Goal: Find specific page/section: Find specific page/section

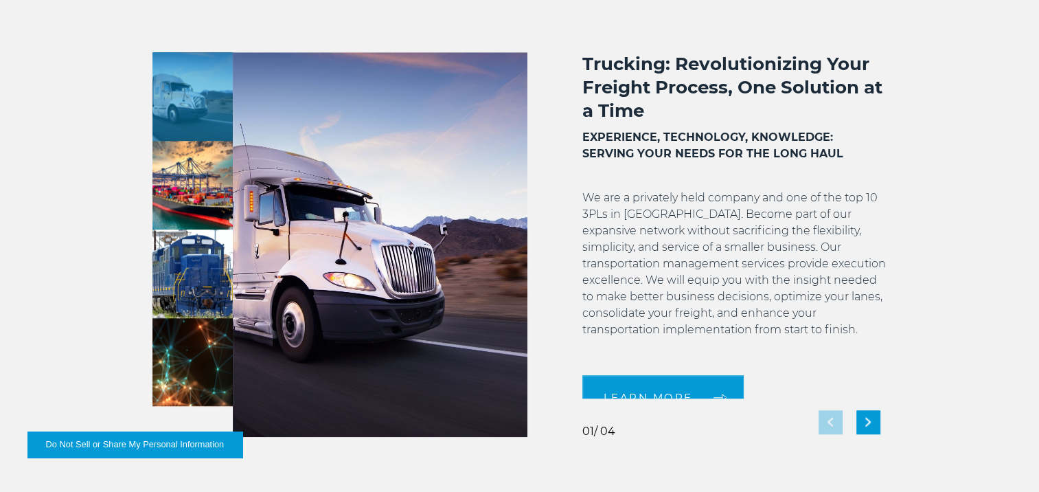
scroll to position [1107, 0]
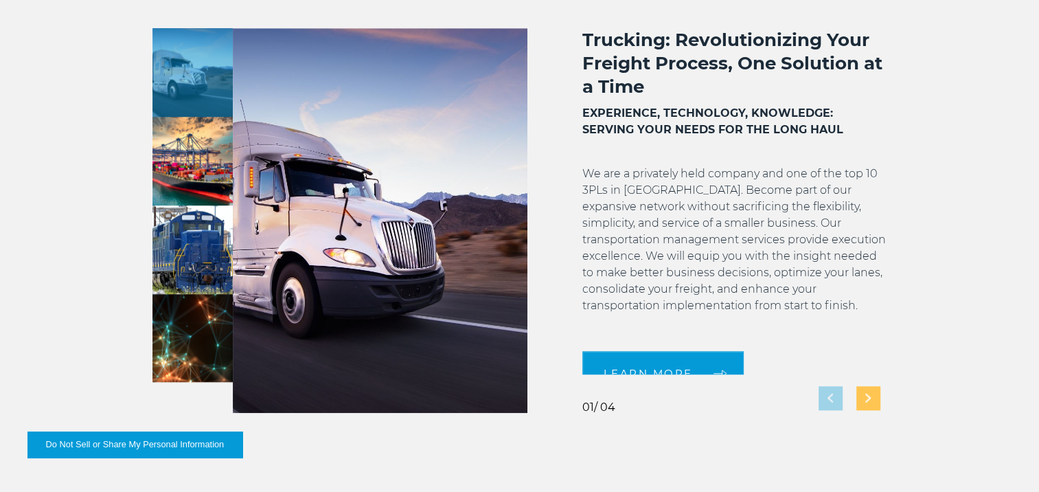
click at [699, 395] on div "Next slide" at bounding box center [868, 398] width 24 height 24
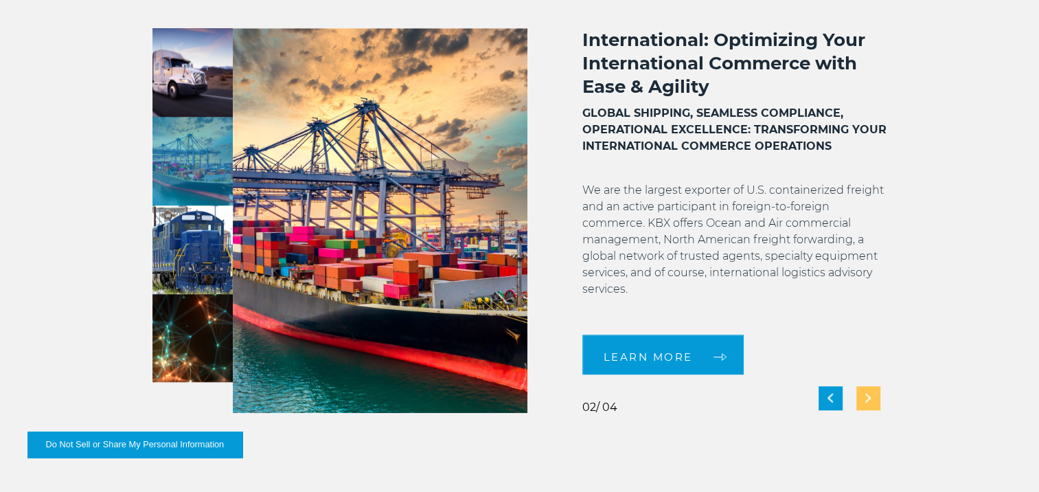
click at [699, 395] on div "Next slide" at bounding box center [868, 398] width 24 height 24
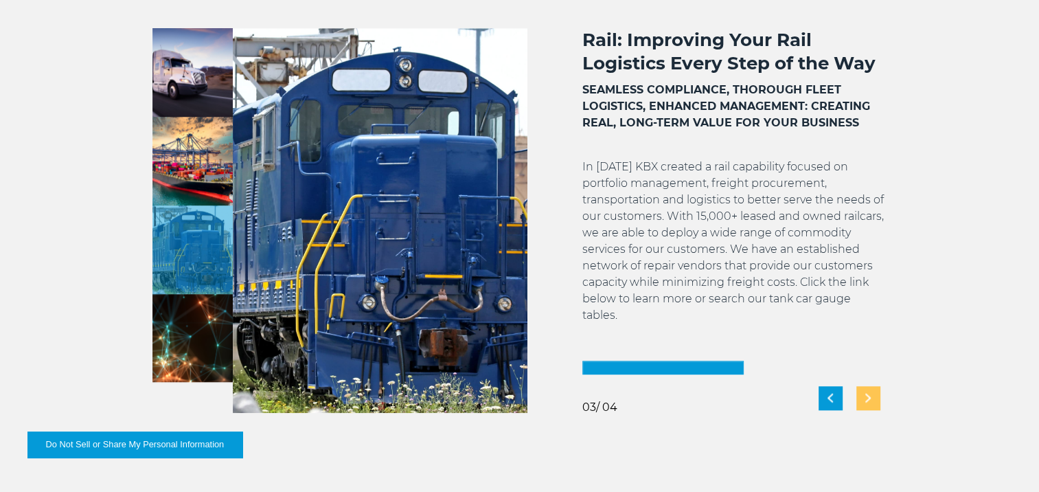
click at [699, 395] on div "Next slide" at bounding box center [868, 398] width 24 height 24
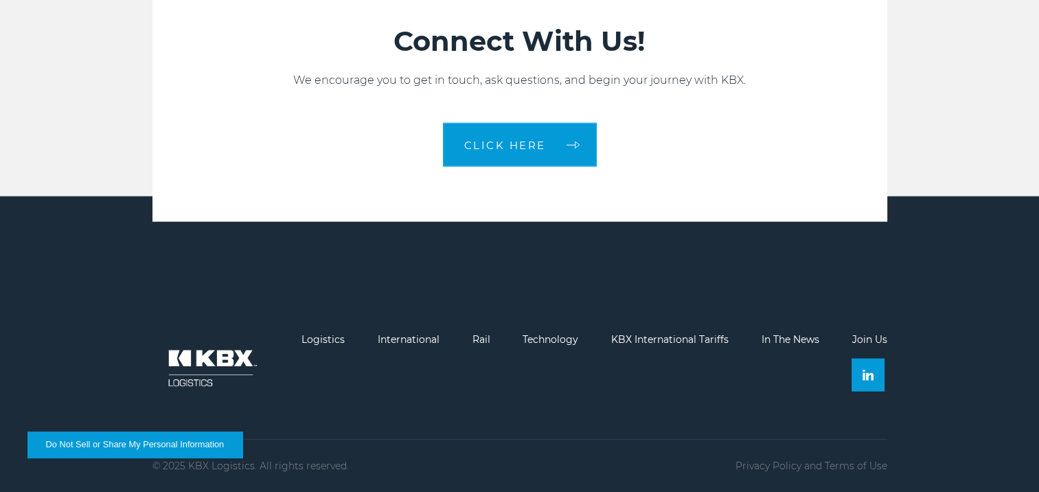
scroll to position [0, 0]
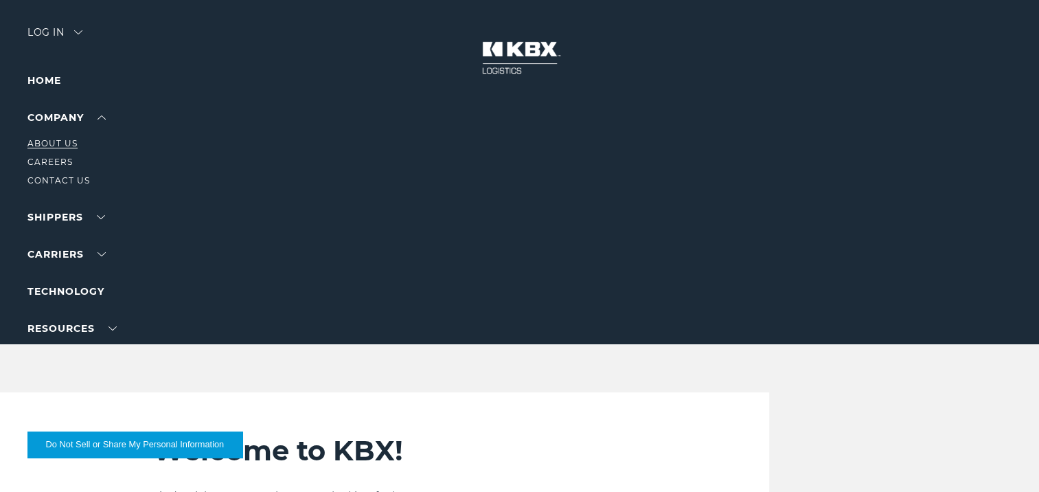
click at [58, 142] on link "About Us" at bounding box center [52, 143] width 50 height 10
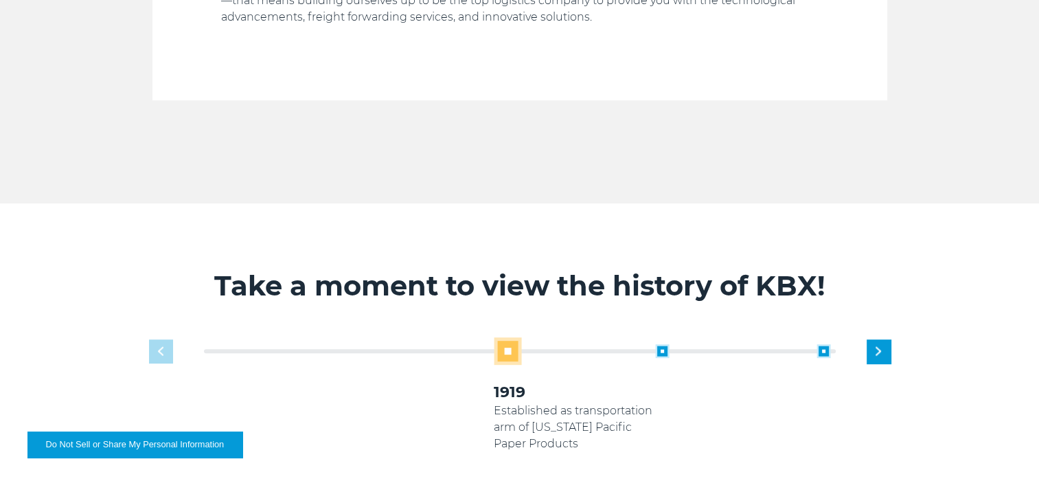
scroll to position [755, 0]
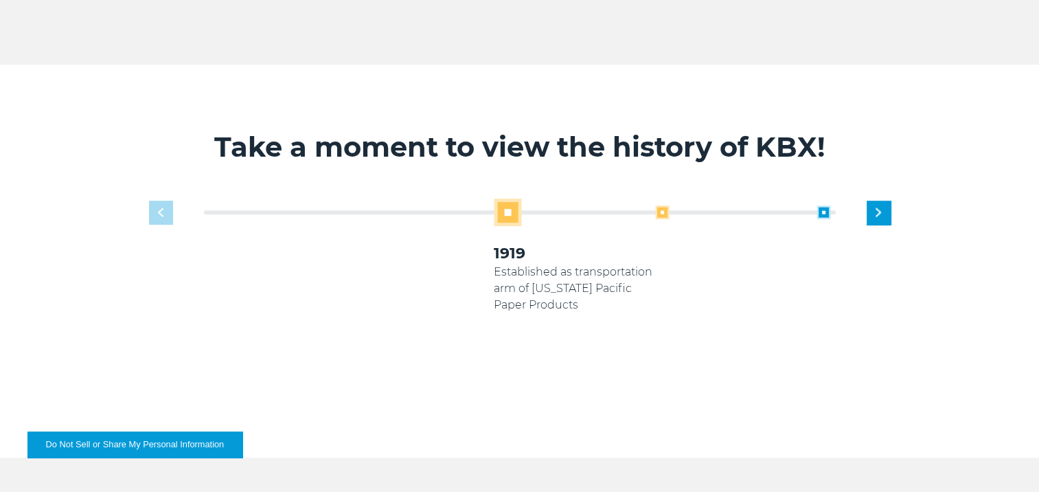
click at [662, 211] on span at bounding box center [662, 212] width 14 height 14
click at [663, 211] on span at bounding box center [662, 212] width 14 height 14
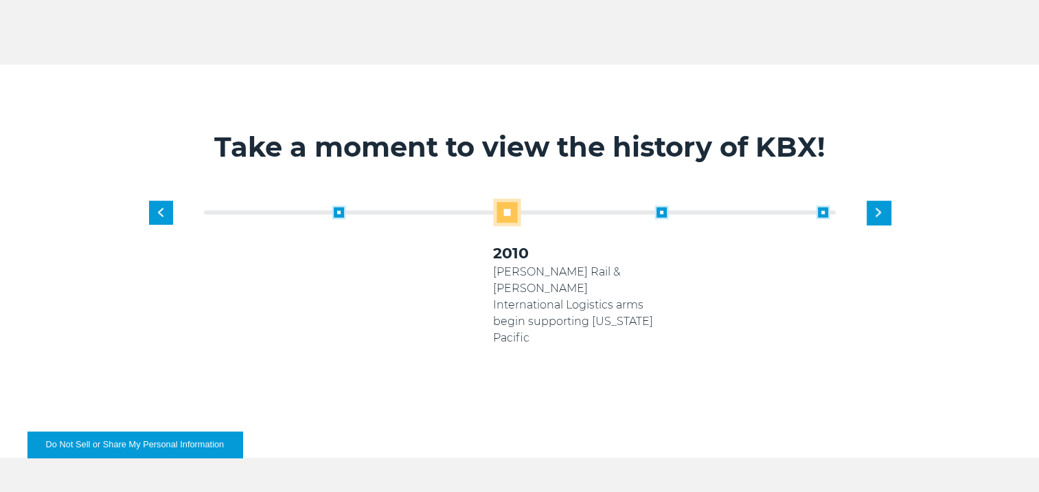
click at [662, 211] on span at bounding box center [661, 212] width 14 height 14
click at [658, 214] on span at bounding box center [662, 212] width 14 height 14
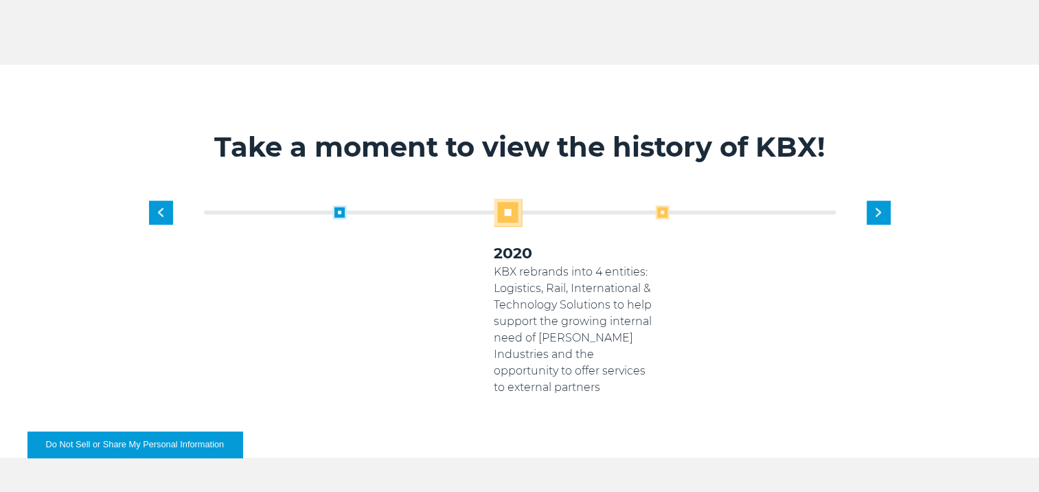
click at [662, 211] on span at bounding box center [662, 212] width 14 height 14
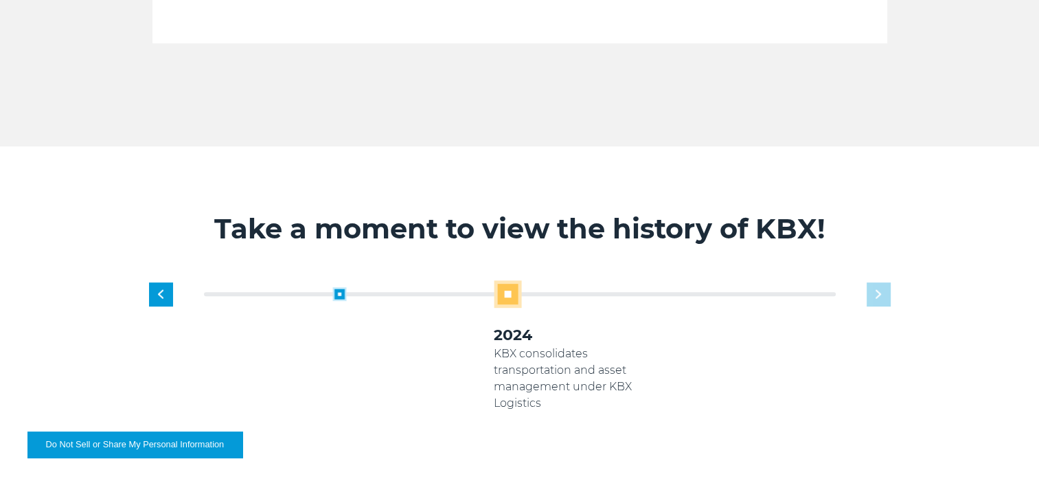
scroll to position [0, 0]
